Goal: Task Accomplishment & Management: Use online tool/utility

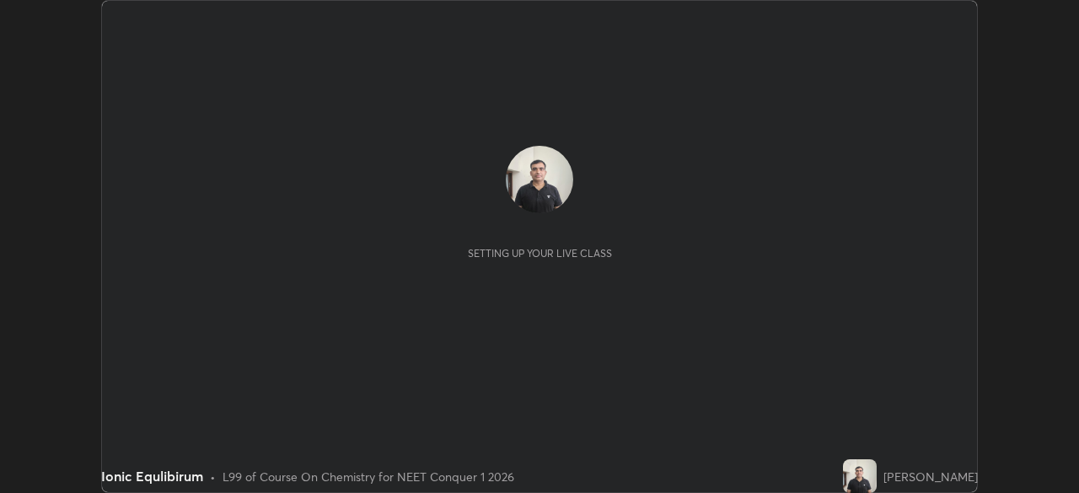
scroll to position [493, 1079]
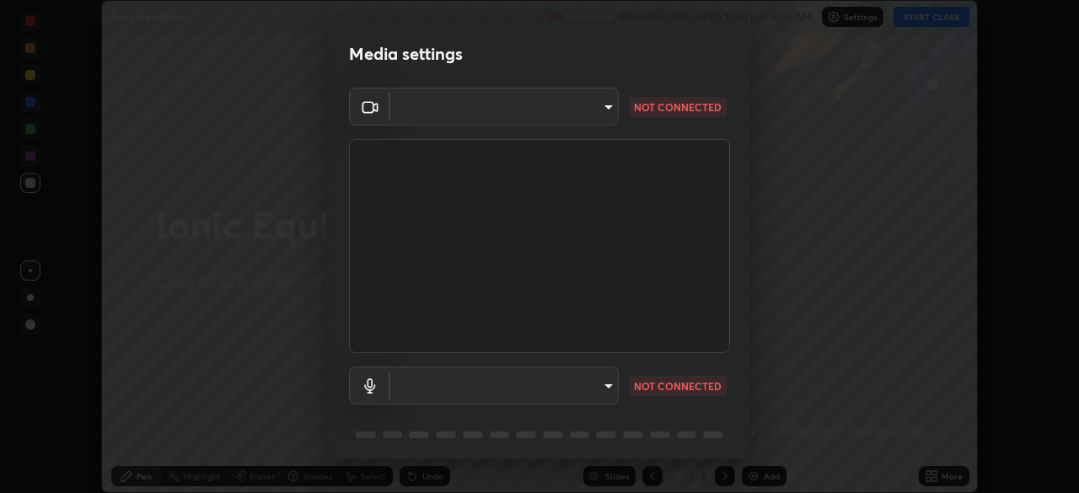
type input "94041621d18cc9dd34390ff77fa3d0b0b860356df96153333a0061212b2b3e48"
type input "551e77b46e8c6428d4620f8e56ec6f62caea4f91a0689828d7180c21a468a13c"
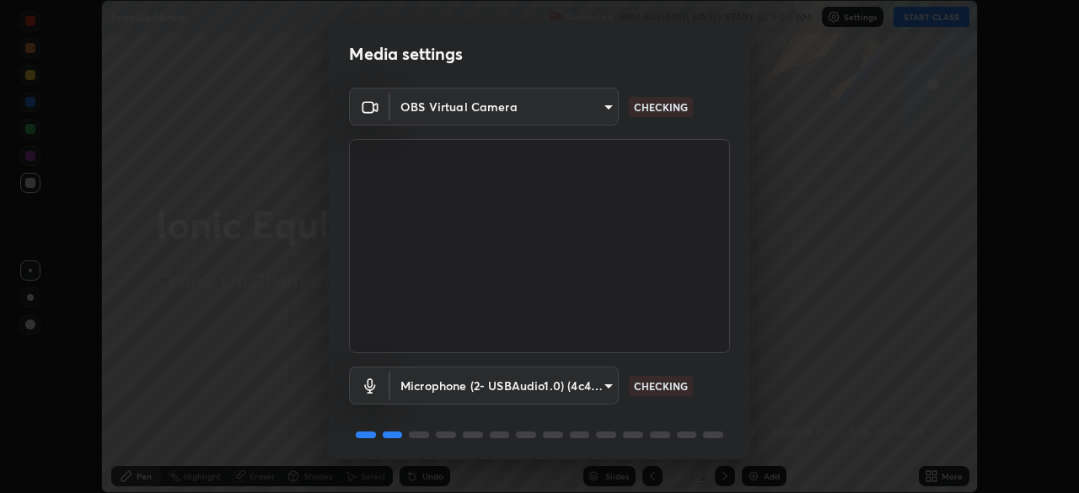
scroll to position [60, 0]
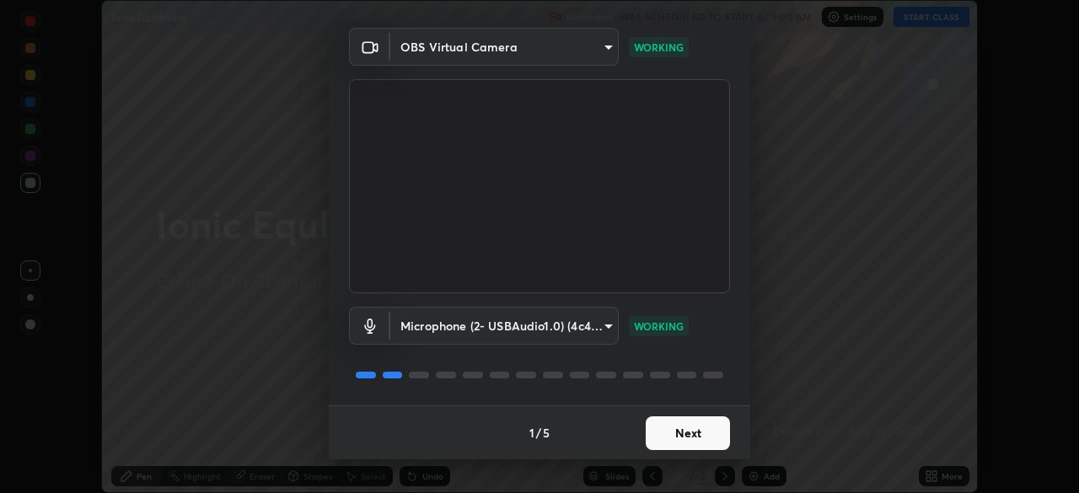
click at [686, 436] on button "Next" at bounding box center [688, 434] width 84 height 34
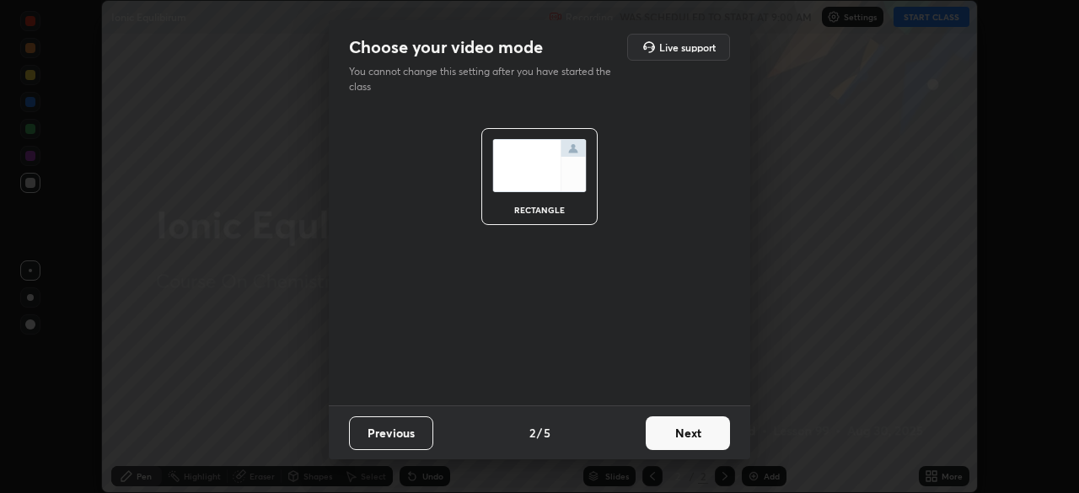
scroll to position [0, 0]
click at [691, 437] on button "Next" at bounding box center [688, 434] width 84 height 34
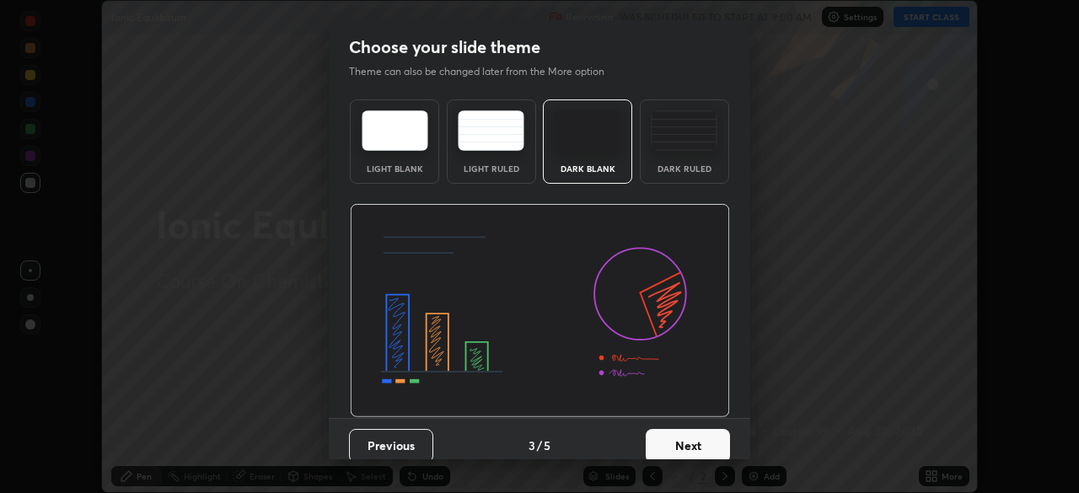
click at [692, 433] on button "Next" at bounding box center [688, 446] width 84 height 34
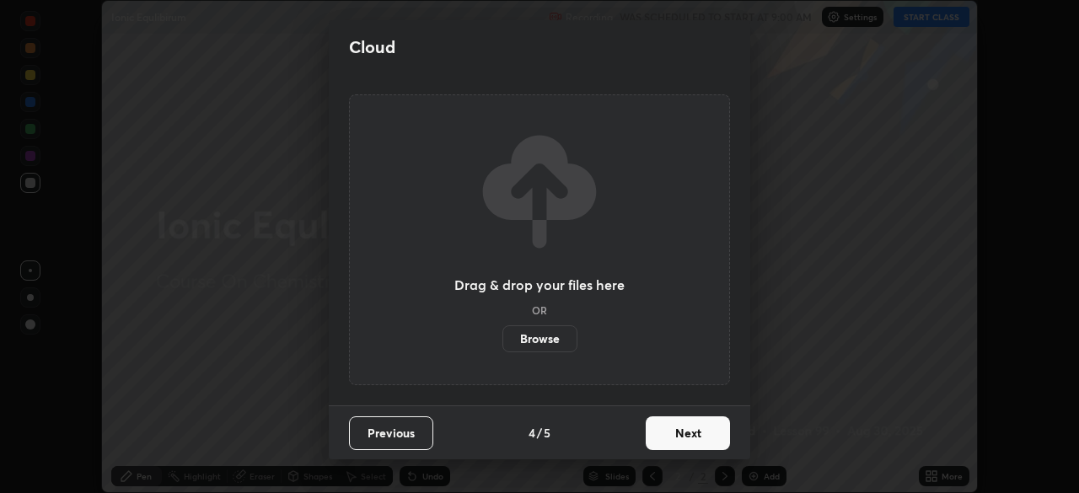
click at [692, 442] on button "Next" at bounding box center [688, 434] width 84 height 34
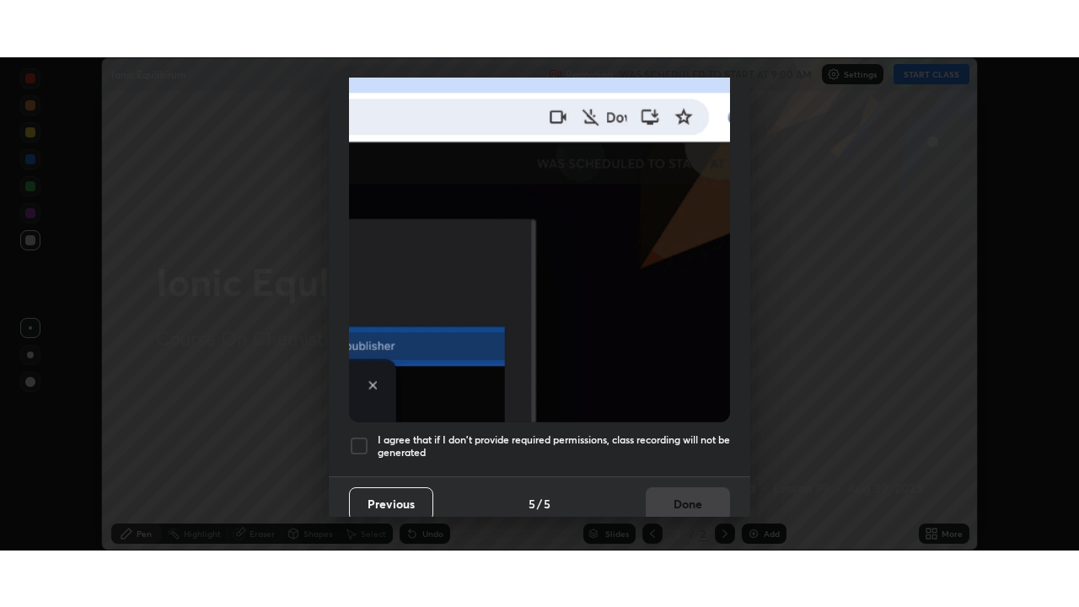
scroll to position [399, 0]
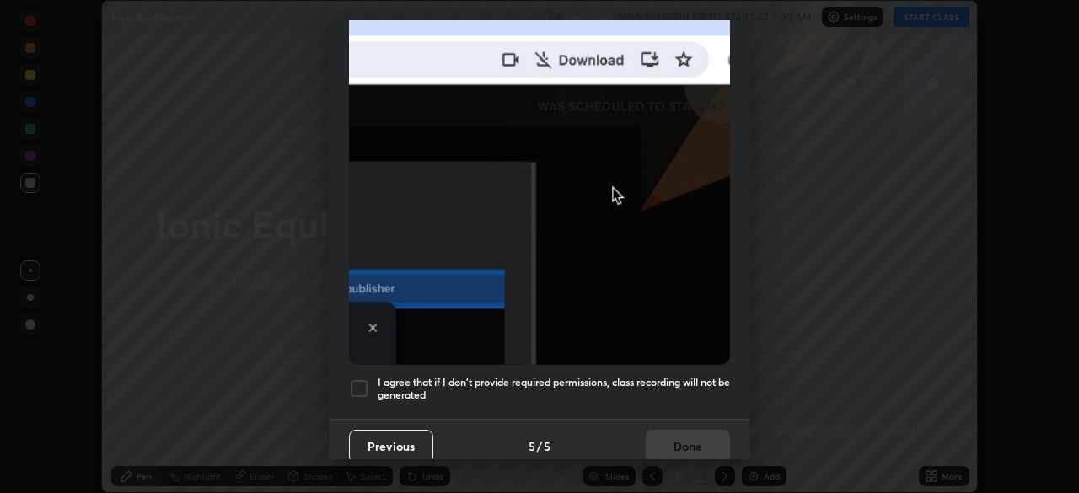
click at [363, 383] on div at bounding box center [359, 389] width 20 height 20
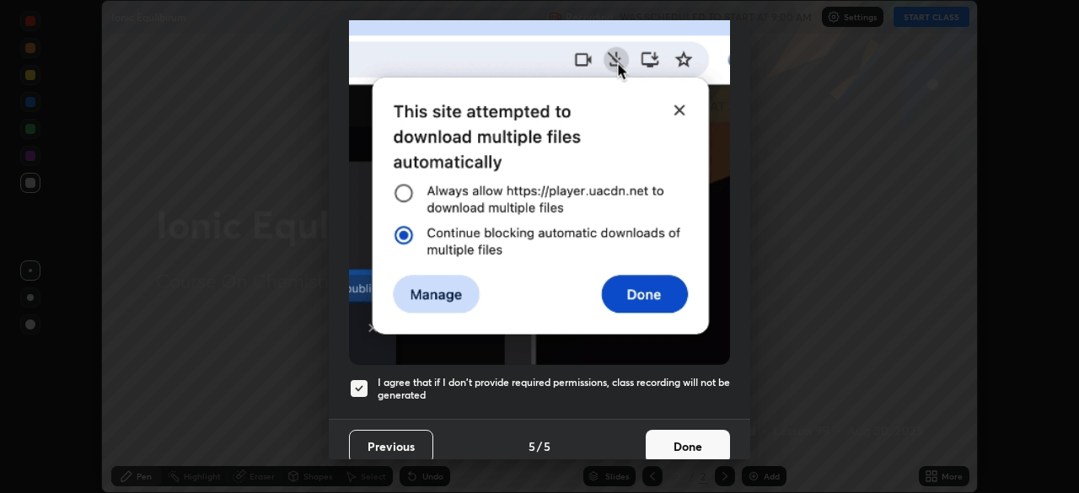
click at [697, 438] on button "Done" at bounding box center [688, 447] width 84 height 34
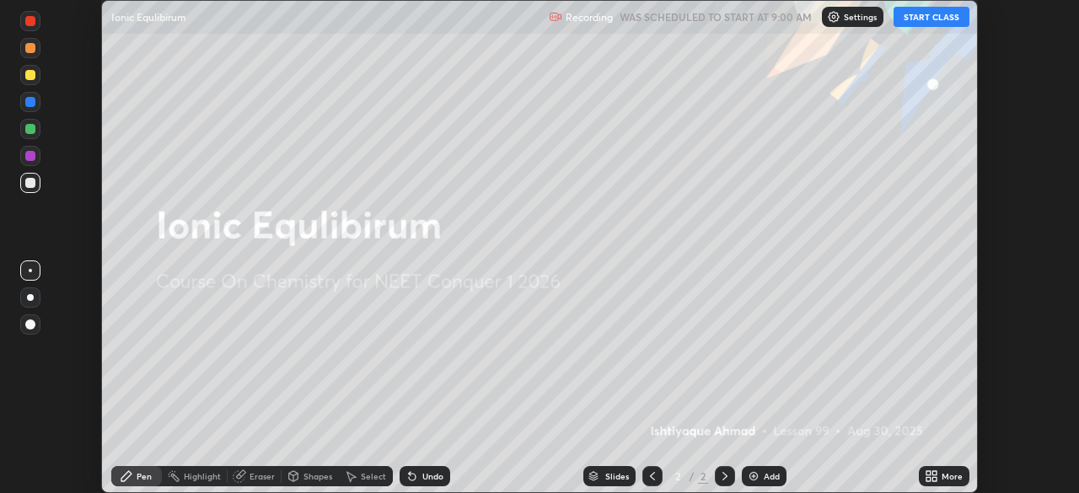
click at [764, 476] on div "Add" at bounding box center [772, 476] width 16 height 8
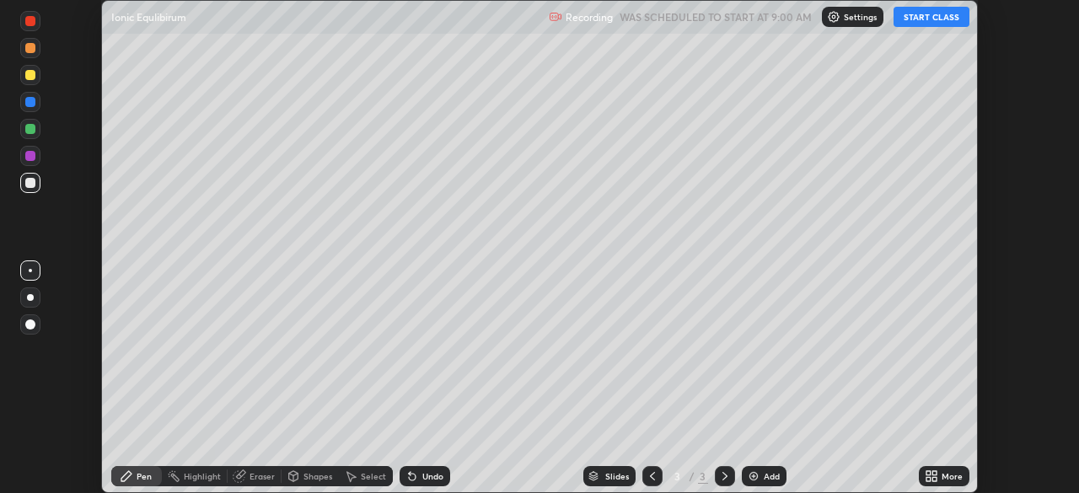
click at [933, 19] on button "START CLASS" at bounding box center [932, 17] width 76 height 20
click at [934, 476] on icon at bounding box center [931, 476] width 13 height 13
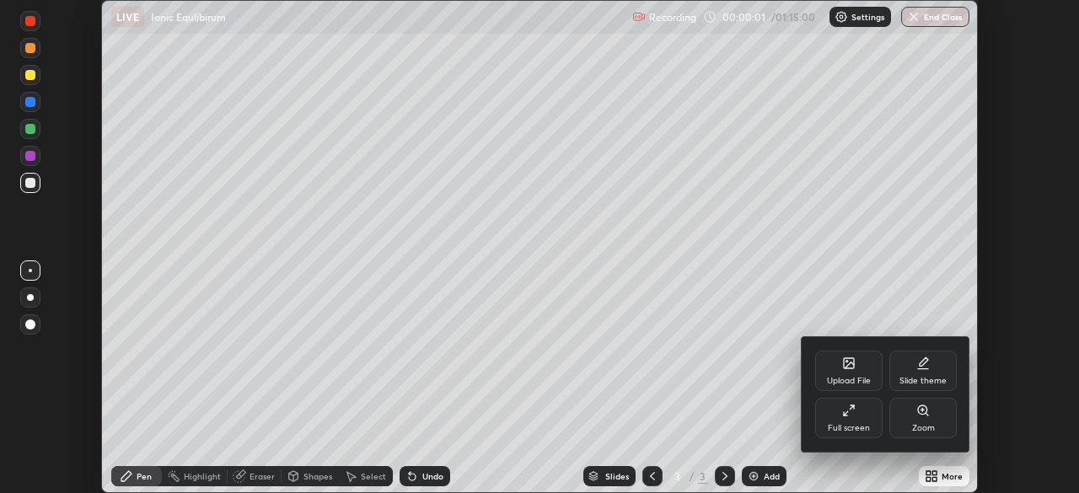
click at [855, 424] on div "Full screen" at bounding box center [849, 428] width 42 height 8
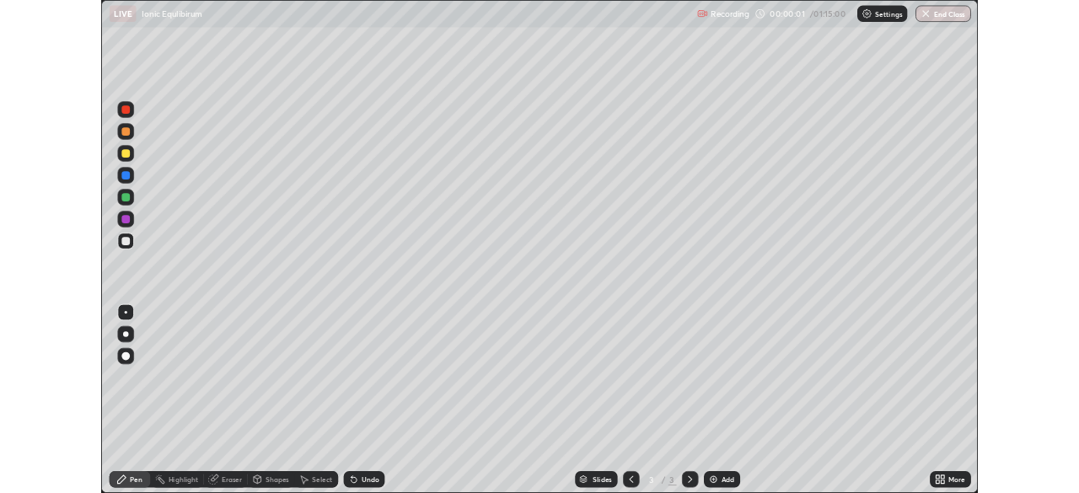
scroll to position [607, 1079]
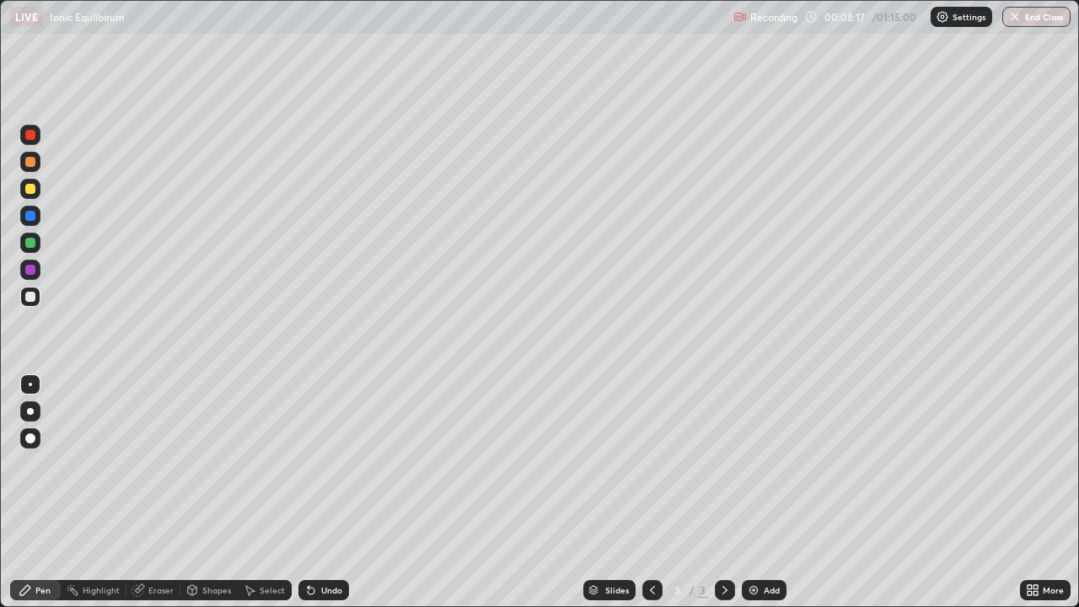
click at [30, 191] on div at bounding box center [30, 189] width 10 height 10
click at [32, 296] on div at bounding box center [30, 297] width 10 height 10
click at [724, 492] on icon at bounding box center [724, 590] width 13 height 13
click at [754, 492] on img at bounding box center [753, 590] width 13 height 13
click at [32, 299] on div at bounding box center [30, 297] width 10 height 10
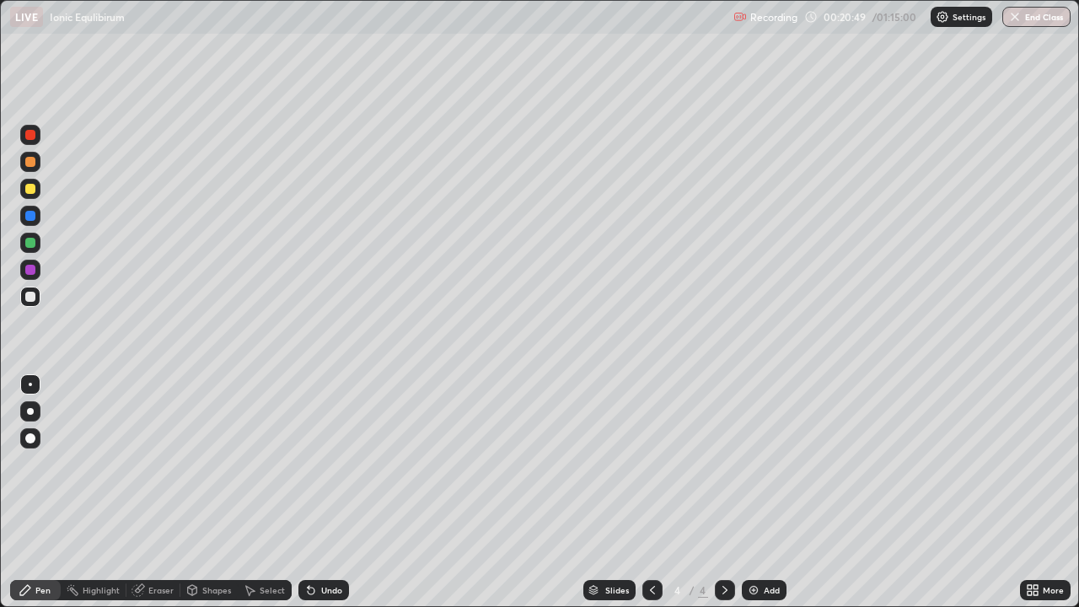
click at [28, 190] on div at bounding box center [30, 189] width 10 height 10
click at [33, 189] on div at bounding box center [30, 189] width 10 height 10
click at [34, 299] on div at bounding box center [30, 297] width 10 height 10
click at [32, 242] on div at bounding box center [30, 243] width 10 height 10
click at [754, 492] on img at bounding box center [753, 590] width 13 height 13
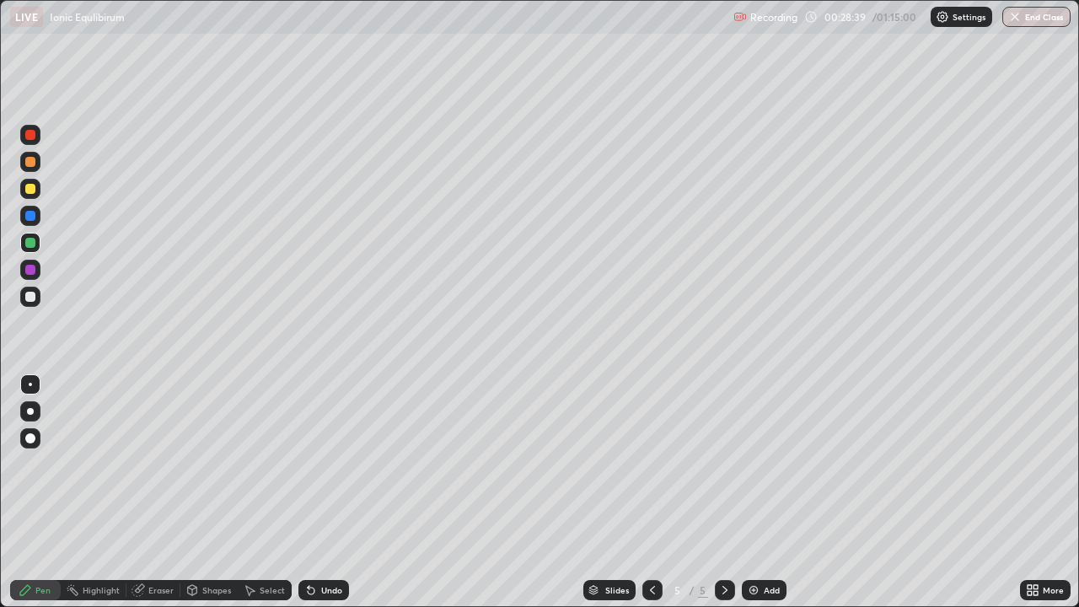
click at [30, 298] on div at bounding box center [30, 297] width 10 height 10
click at [651, 492] on icon at bounding box center [652, 590] width 13 height 13
click at [167, 492] on div "Eraser" at bounding box center [160, 590] width 25 height 8
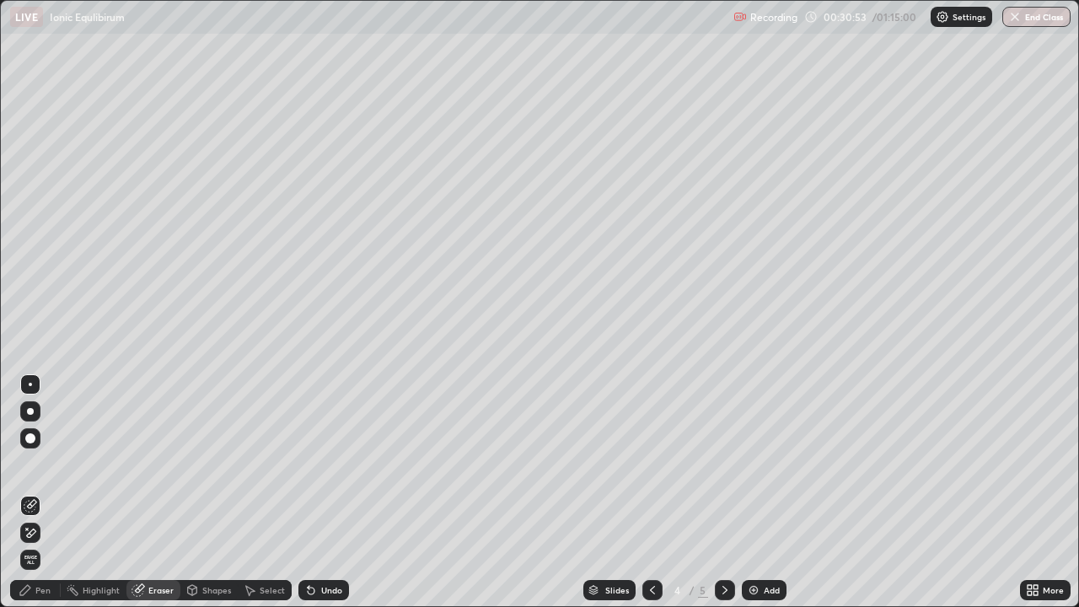
click at [31, 492] on icon at bounding box center [30, 505] width 13 height 13
click at [50, 492] on div "Pen" at bounding box center [42, 590] width 15 height 8
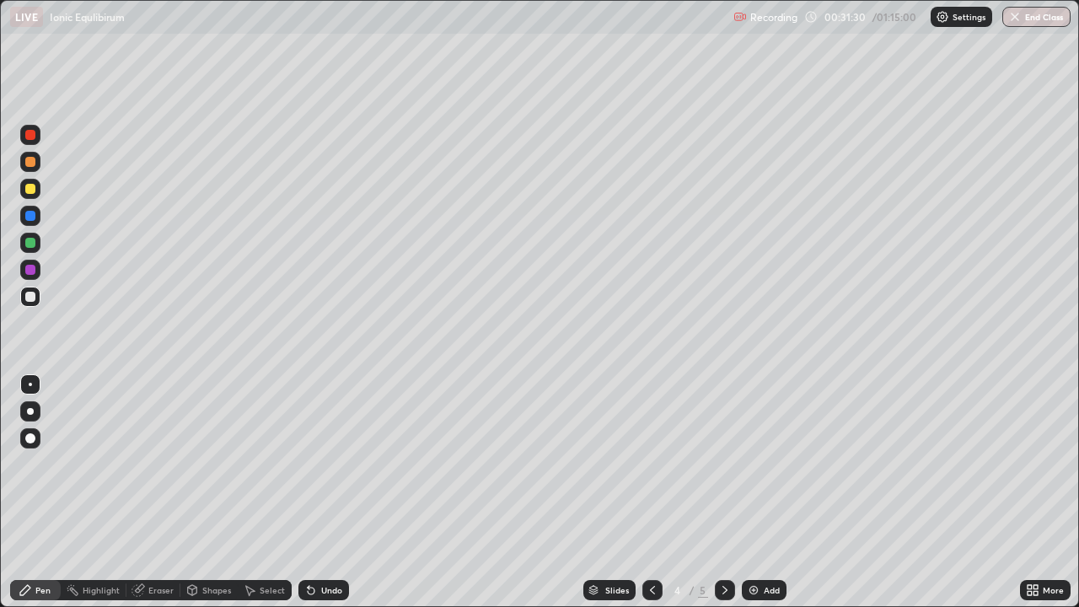
click at [28, 294] on div at bounding box center [30, 297] width 10 height 10
click at [765, 492] on div "Add" at bounding box center [772, 590] width 16 height 8
click at [30, 190] on div at bounding box center [30, 189] width 10 height 10
click at [30, 297] on div at bounding box center [30, 297] width 10 height 10
click at [752, 492] on img at bounding box center [753, 590] width 13 height 13
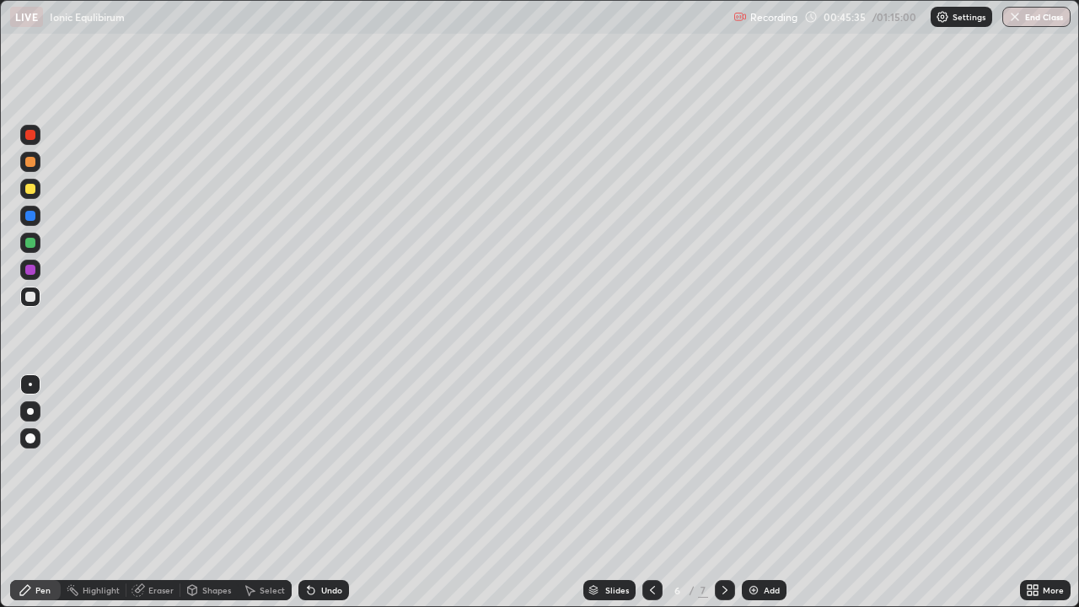
click at [31, 243] on div at bounding box center [30, 243] width 10 height 10
click at [33, 295] on div at bounding box center [30, 297] width 10 height 10
click at [28, 244] on div at bounding box center [30, 243] width 10 height 10
click at [30, 190] on div at bounding box center [30, 189] width 10 height 10
click at [28, 299] on div at bounding box center [30, 297] width 10 height 10
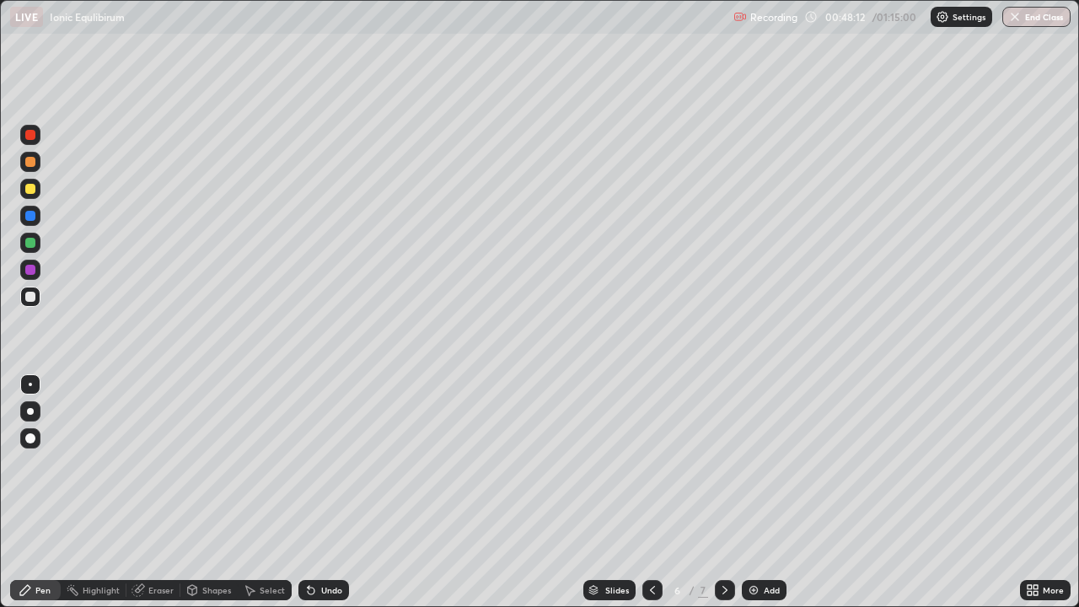
click at [30, 196] on div at bounding box center [30, 189] width 20 height 20
click at [755, 492] on img at bounding box center [753, 590] width 13 height 13
click at [756, 492] on img at bounding box center [753, 590] width 13 height 13
click at [31, 296] on div at bounding box center [30, 297] width 10 height 10
click at [165, 492] on div "Eraser" at bounding box center [160, 590] width 25 height 8
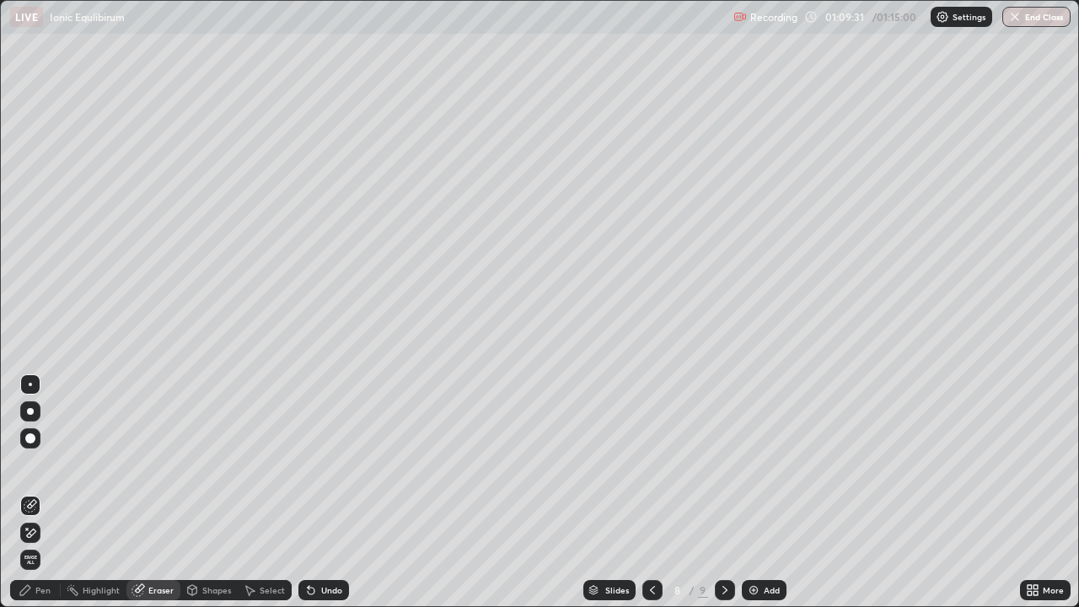
click at [31, 492] on icon at bounding box center [30, 505] width 13 height 13
click at [166, 492] on div "Eraser" at bounding box center [160, 590] width 25 height 8
click at [53, 492] on div "Pen" at bounding box center [35, 590] width 51 height 20
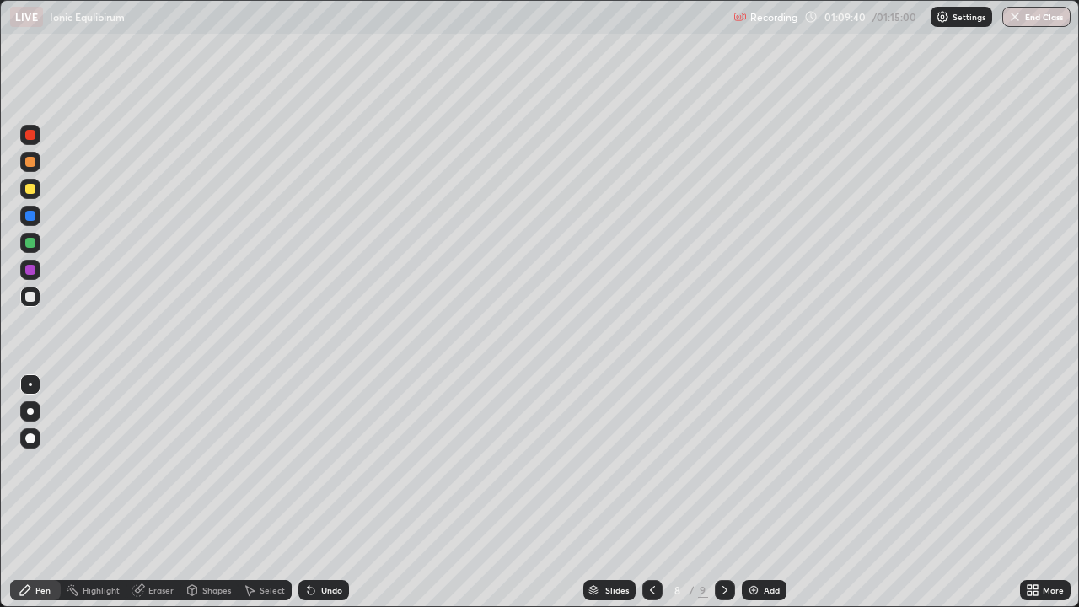
click at [33, 242] on div at bounding box center [30, 243] width 10 height 10
click at [759, 492] on div "Add" at bounding box center [764, 590] width 45 height 20
click at [29, 301] on div at bounding box center [30, 297] width 10 height 10
click at [146, 492] on div "Eraser" at bounding box center [153, 590] width 54 height 20
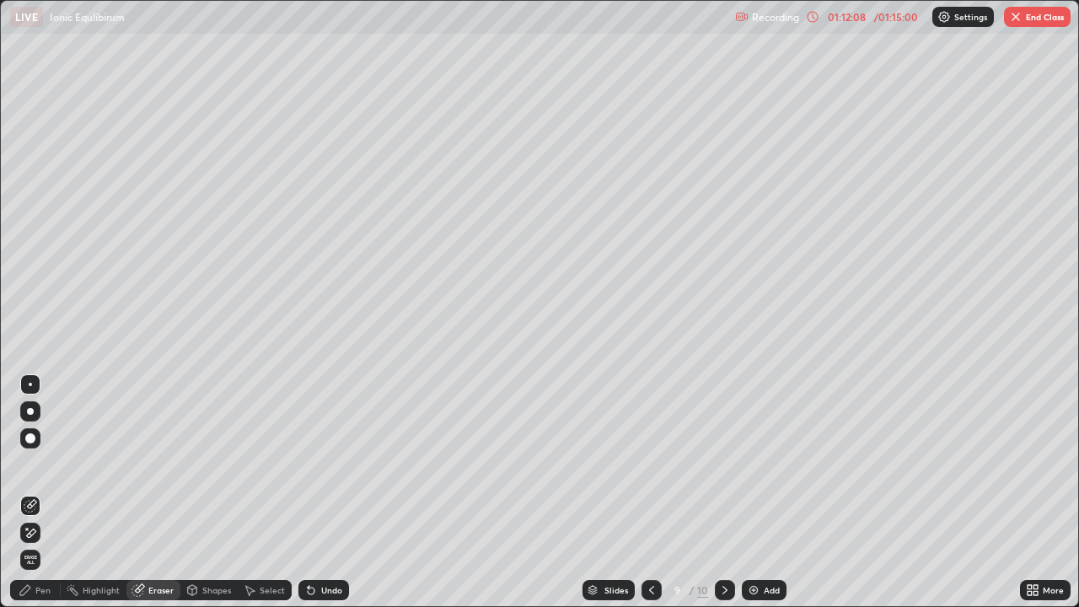
click at [30, 492] on icon at bounding box center [30, 505] width 13 height 13
click at [46, 492] on div "Pen" at bounding box center [42, 590] width 15 height 8
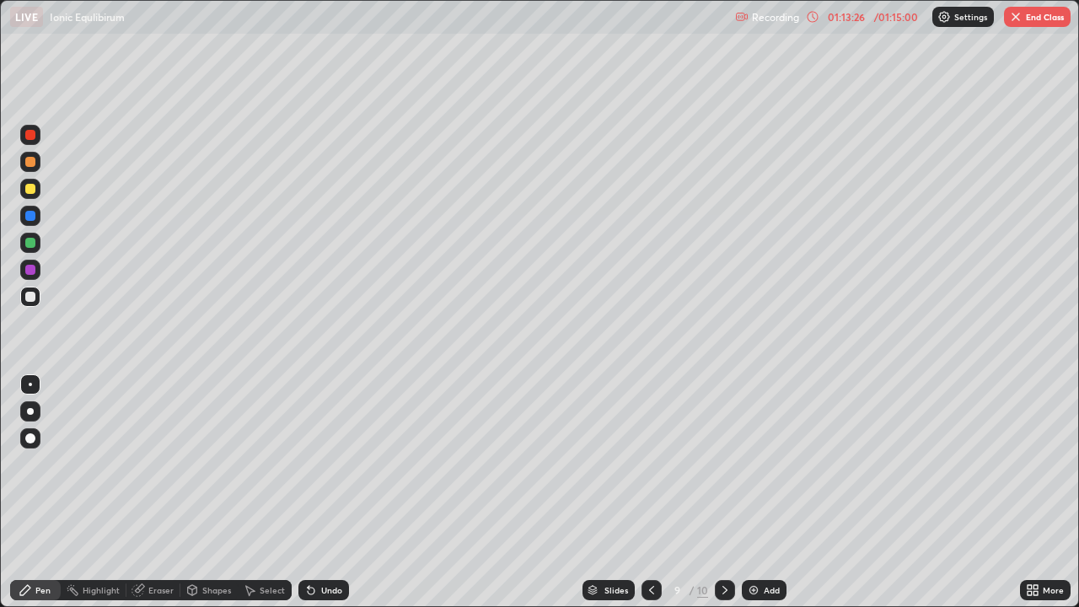
click at [650, 492] on icon at bounding box center [651, 590] width 13 height 13
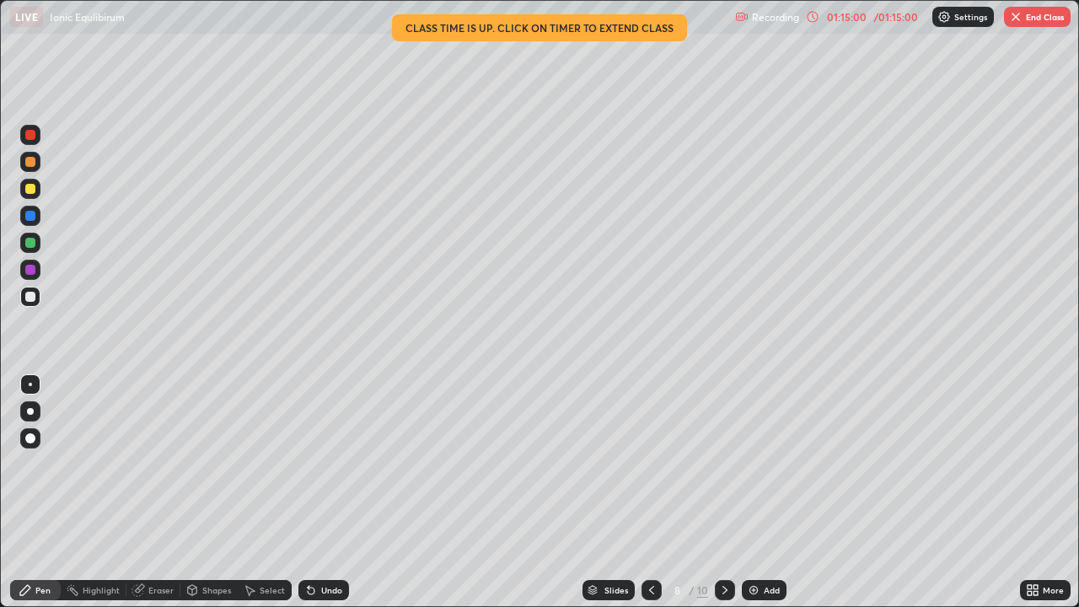
click at [1033, 19] on button "End Class" at bounding box center [1037, 17] width 67 height 20
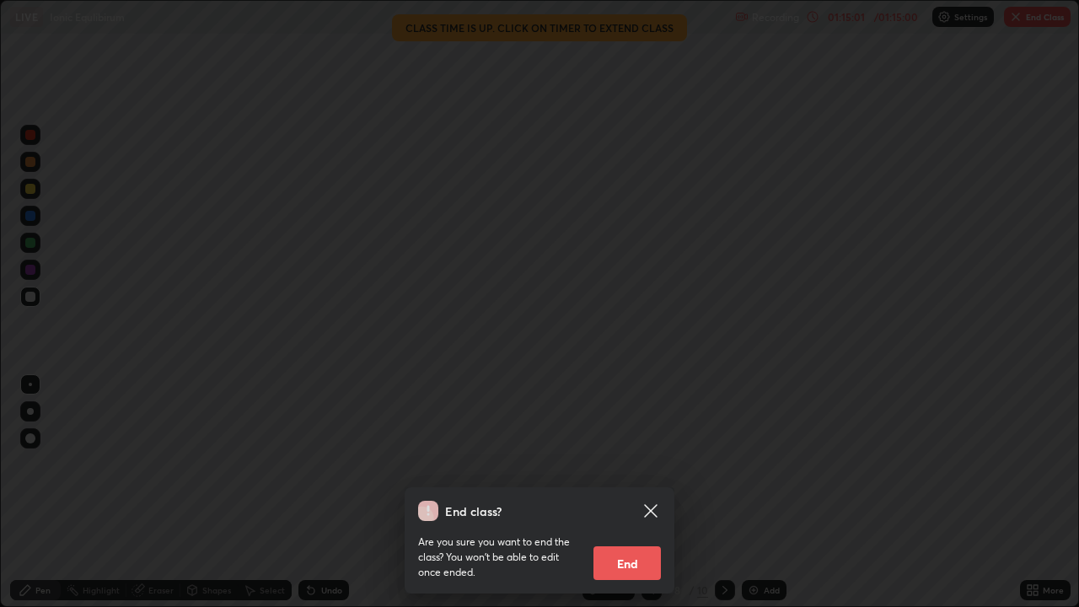
click at [637, 492] on button "End" at bounding box center [627, 563] width 67 height 34
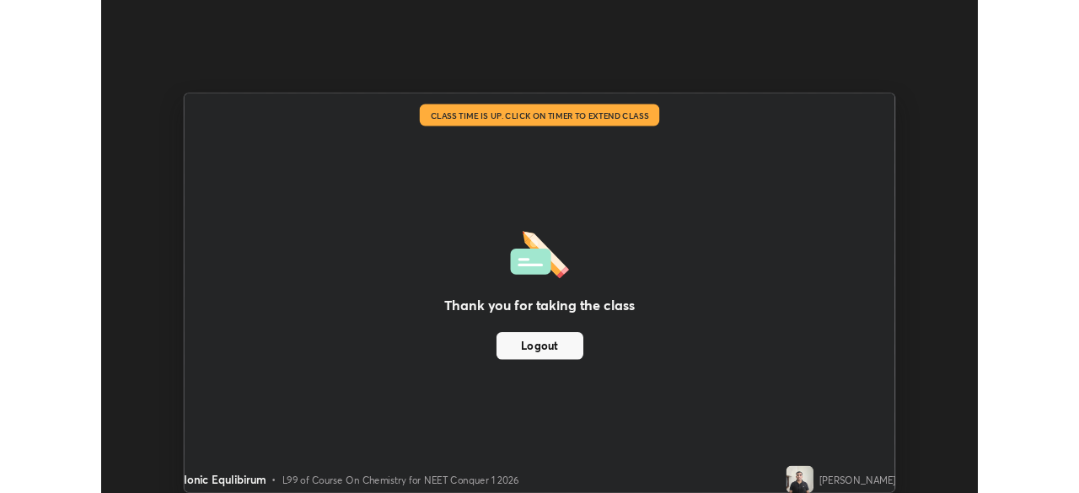
scroll to position [83836, 83250]
